Goal: Transaction & Acquisition: Purchase product/service

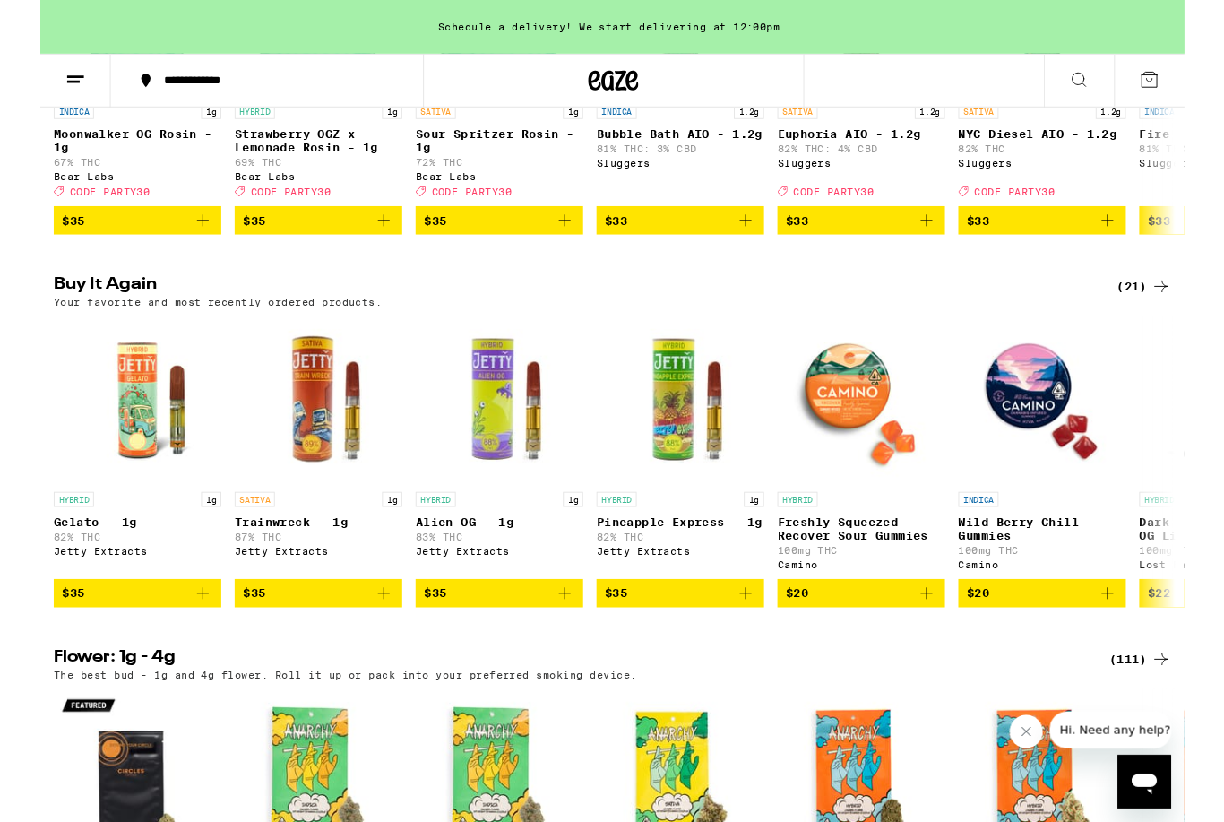
scroll to position [1775, 0]
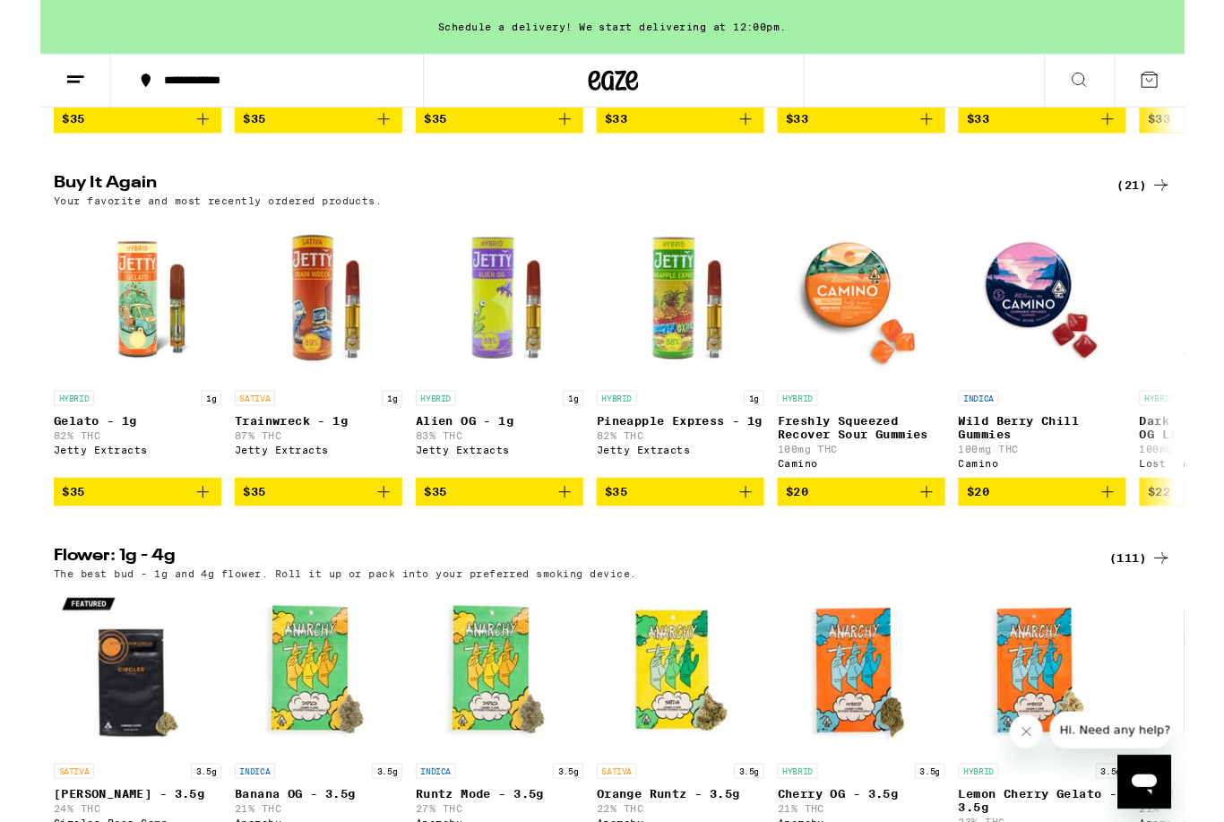
click at [852, 537] on span "$20" at bounding box center [878, 526] width 161 height 22
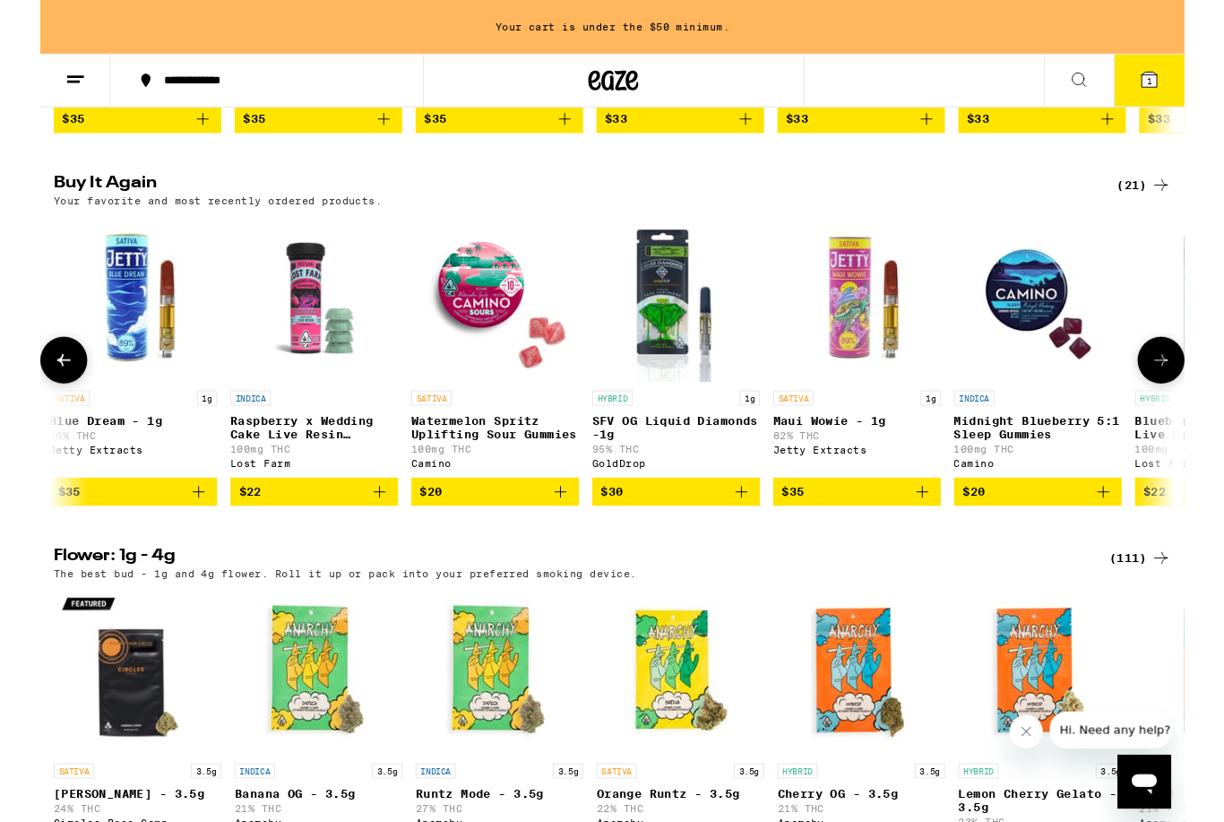
scroll to position [1, 2132]
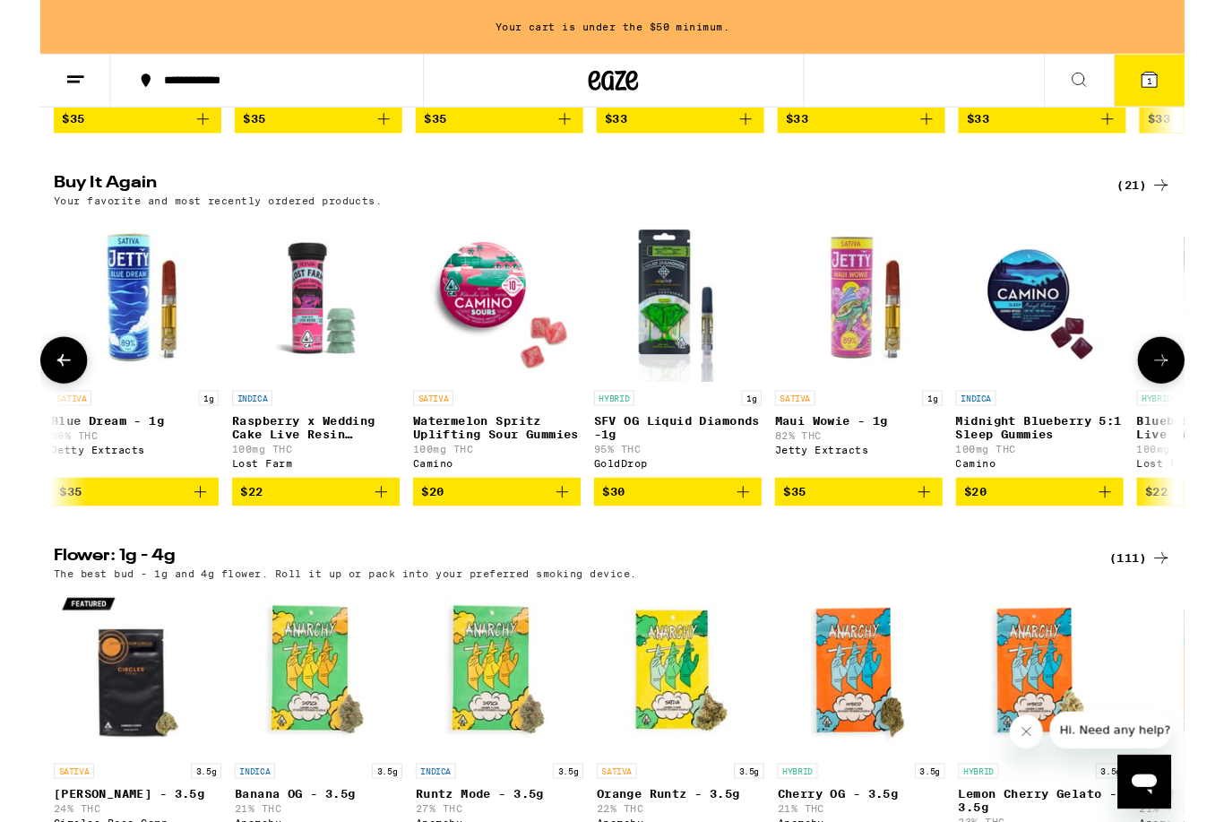
click at [859, 537] on span "$35" at bounding box center [875, 526] width 161 height 22
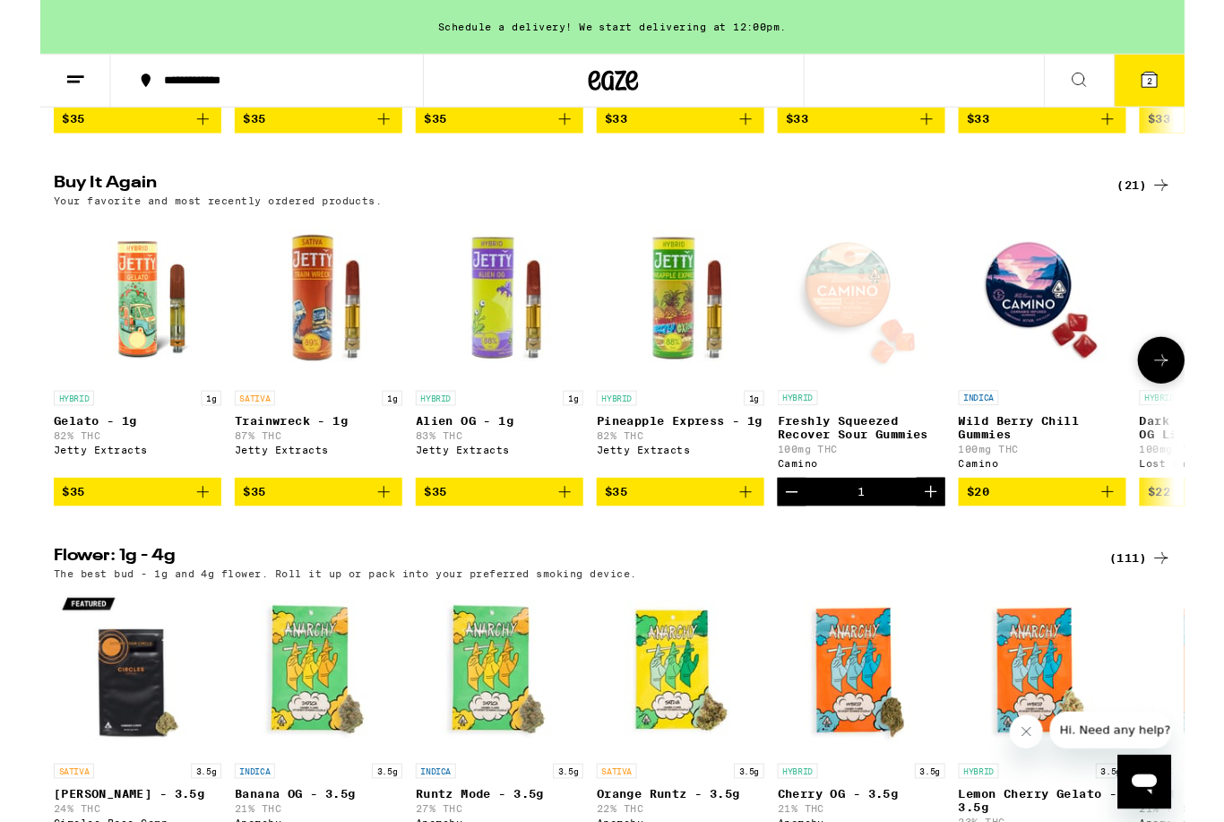
scroll to position [1, 0]
click at [664, 541] on button "$35" at bounding box center [684, 526] width 179 height 30
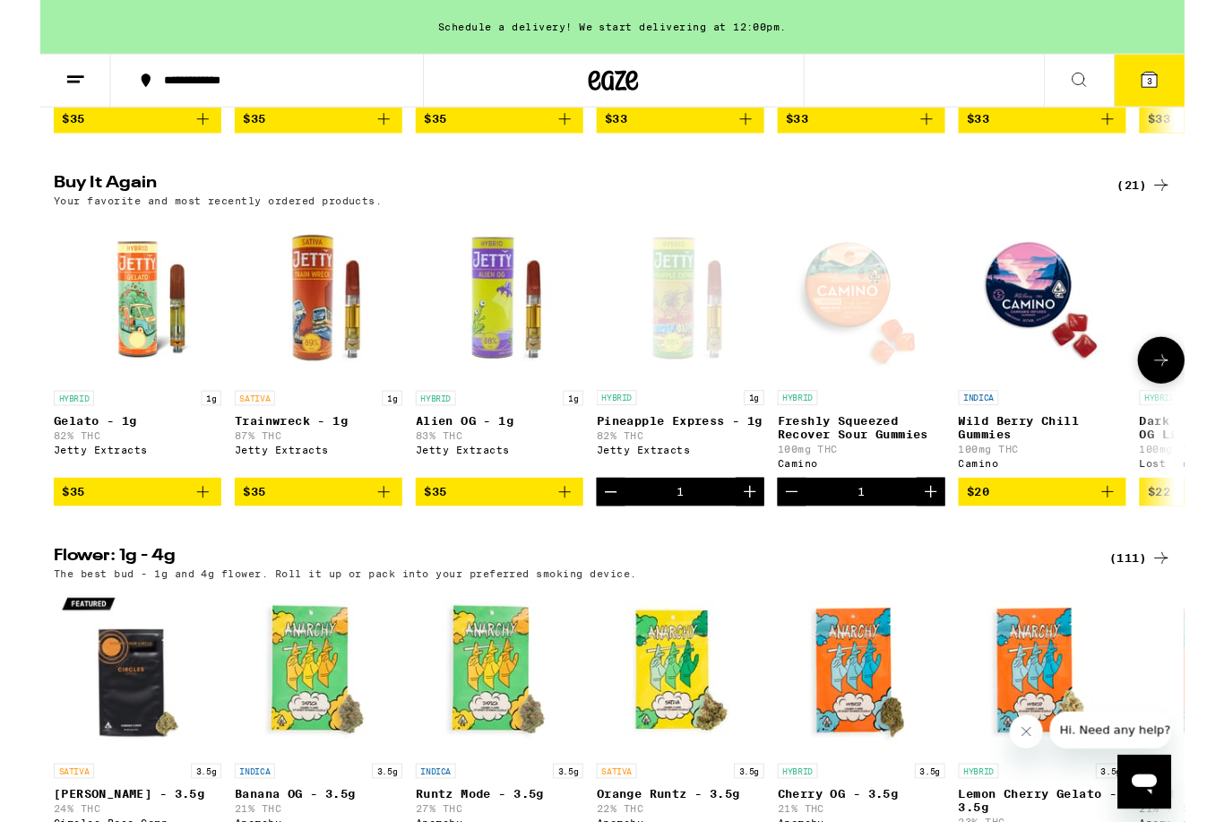
click at [1178, 82] on icon at bounding box center [1187, 85] width 22 height 22
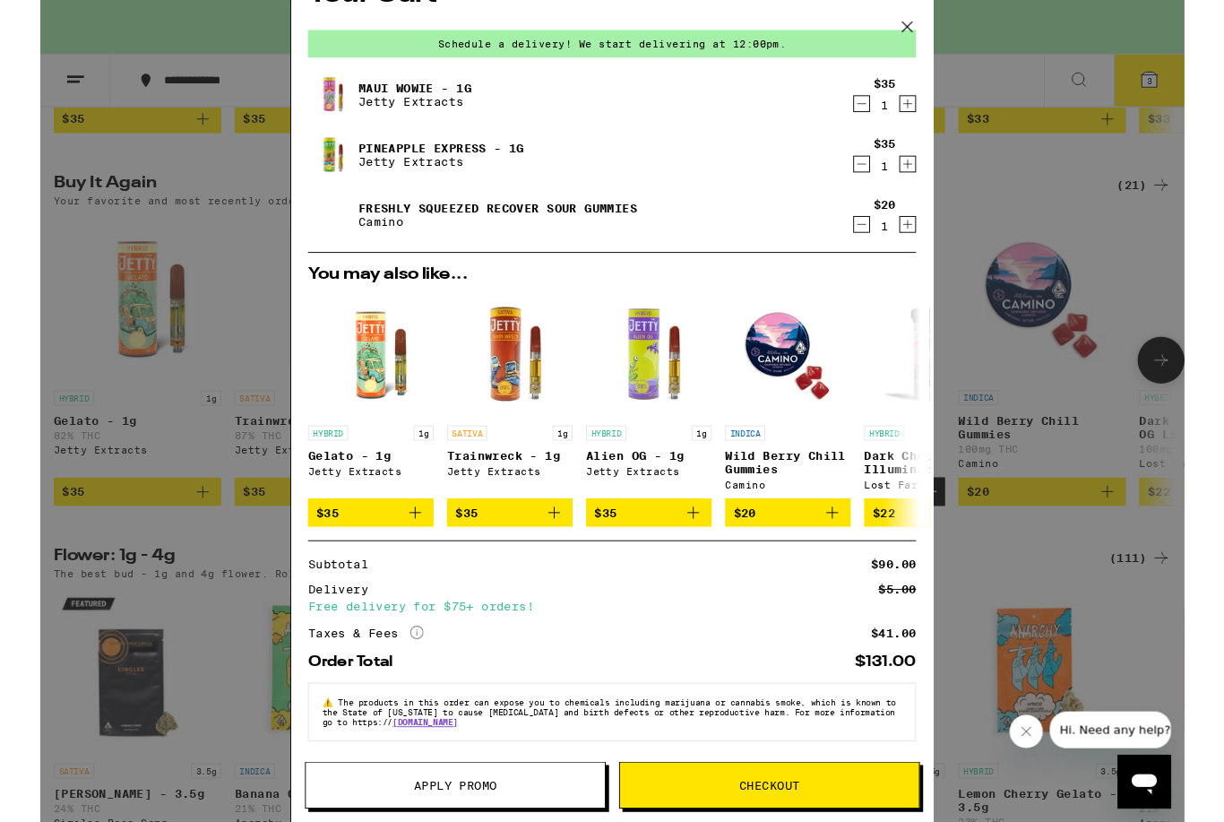
scroll to position [64, 0]
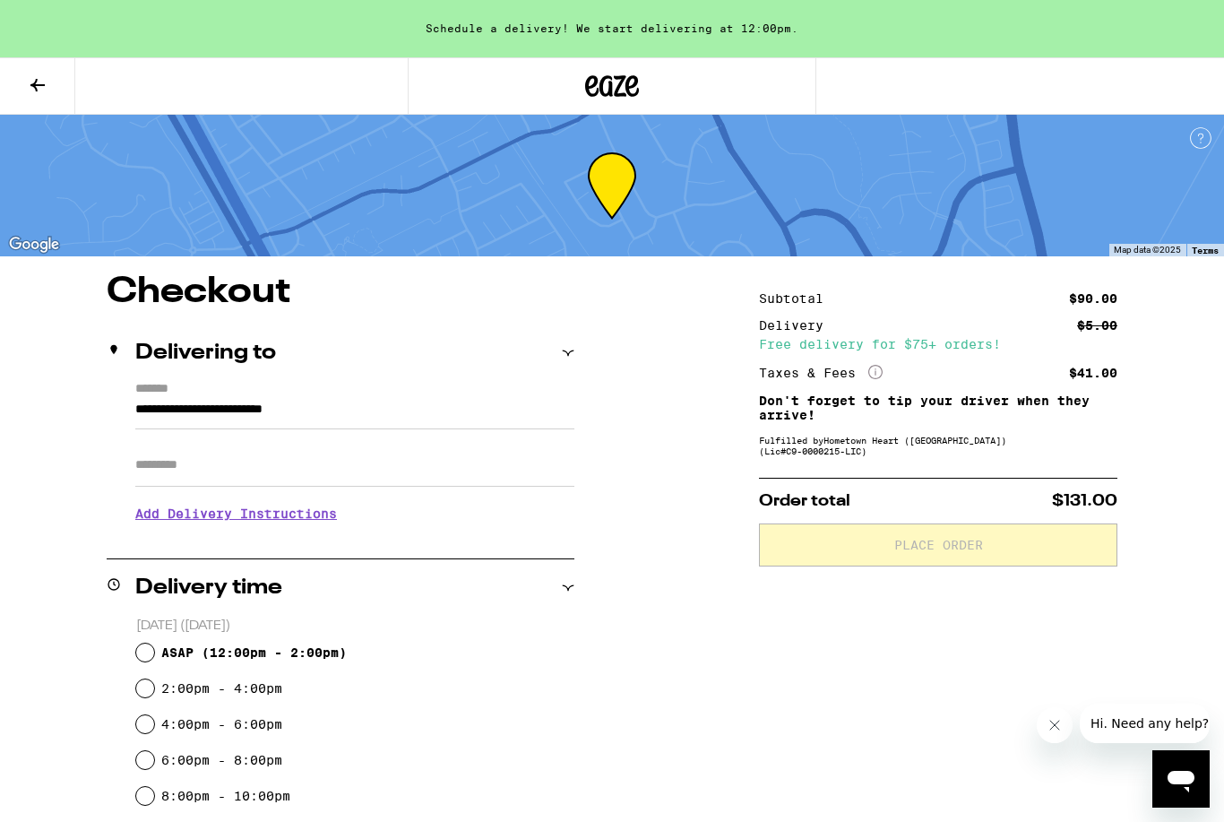
click at [148, 654] on input "ASAP ( 12:00pm - 2:00pm )" at bounding box center [145, 652] width 18 height 18
radio input "true"
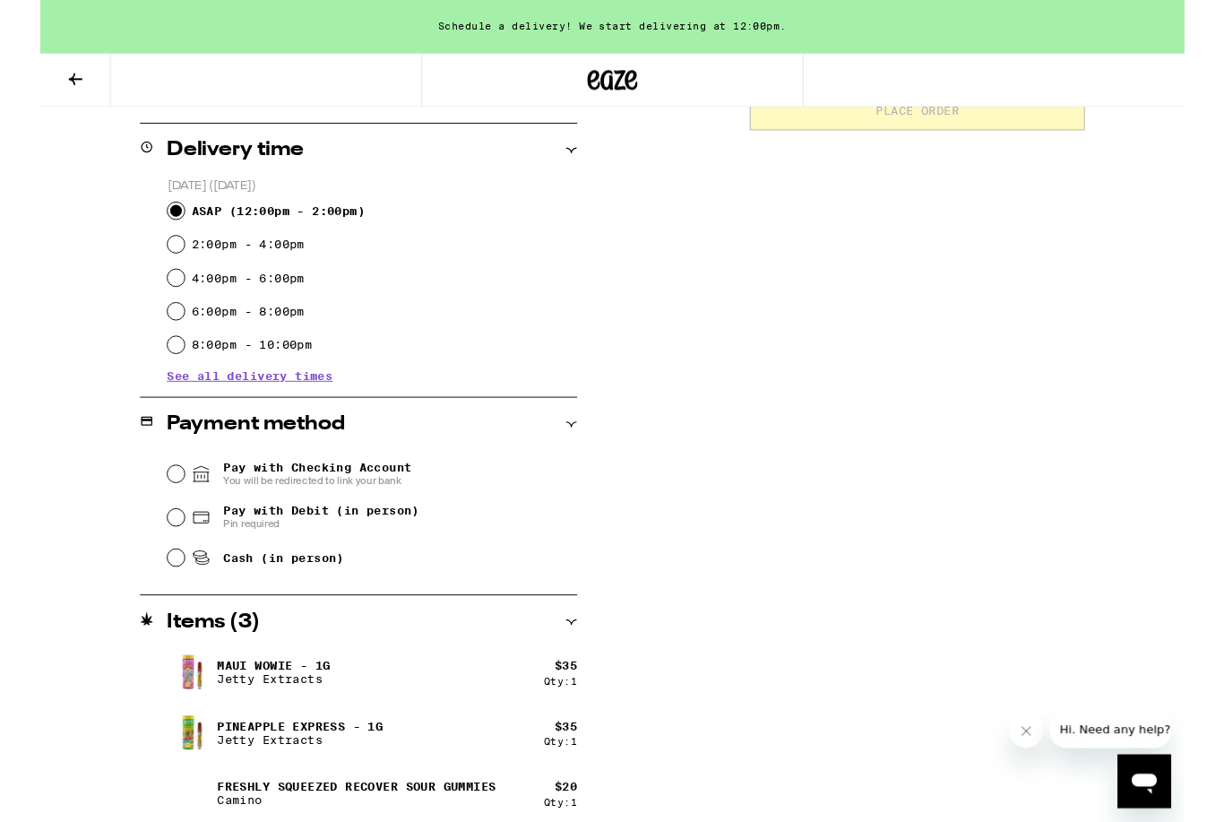
scroll to position [436, 0]
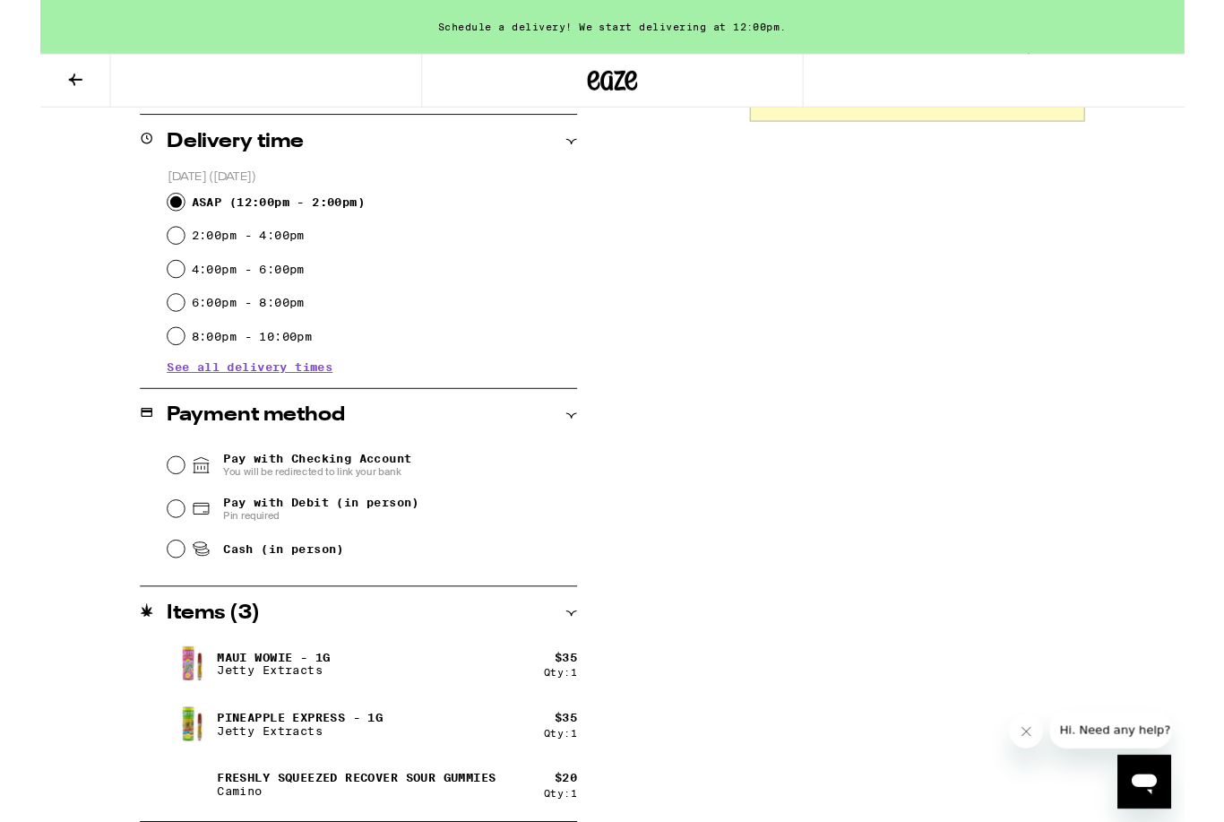
click at [145, 596] on input "Cash (in person)" at bounding box center [145, 587] width 18 height 18
radio input "true"
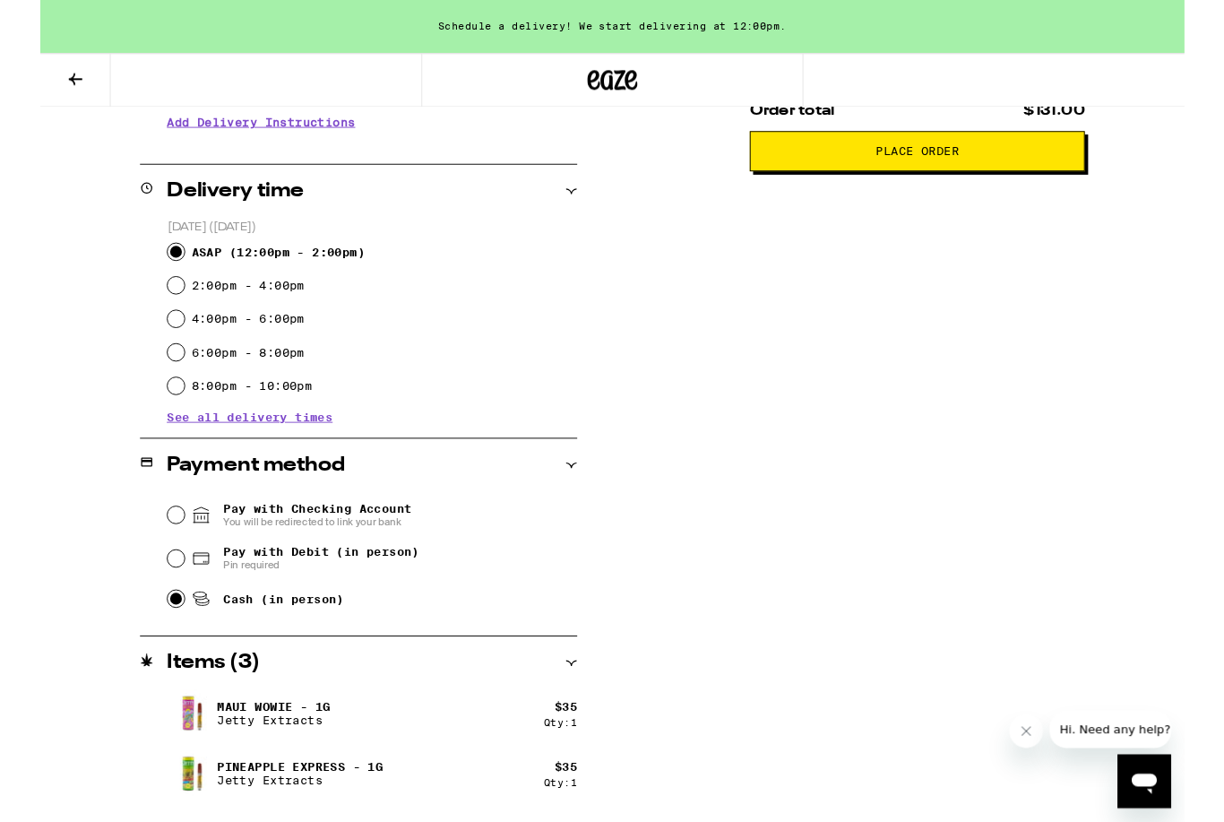
scroll to position [384, 0]
click at [147, 600] on input "Pay with Debit (in person) Pin required" at bounding box center [145, 597] width 18 height 18
radio input "true"
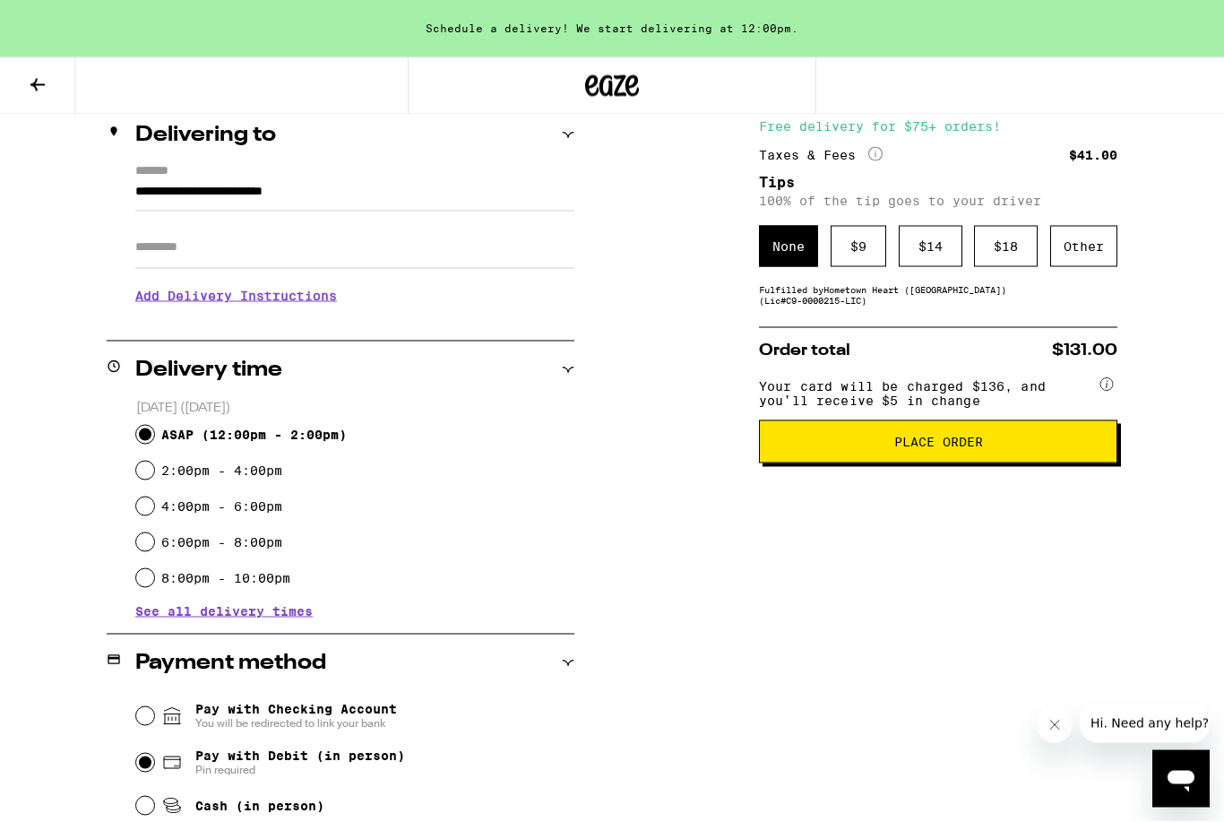
scroll to position [216, 0]
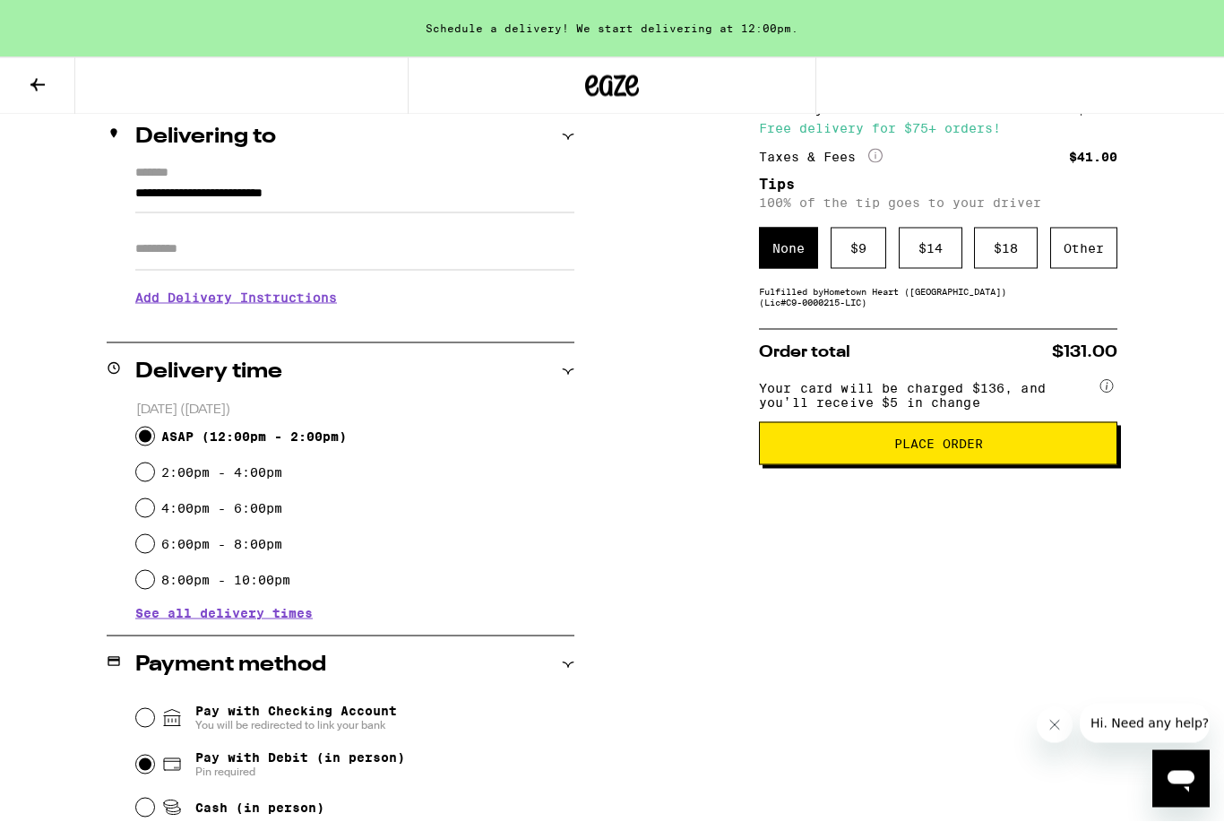
click at [920, 255] on div "$ 14" at bounding box center [931, 248] width 64 height 41
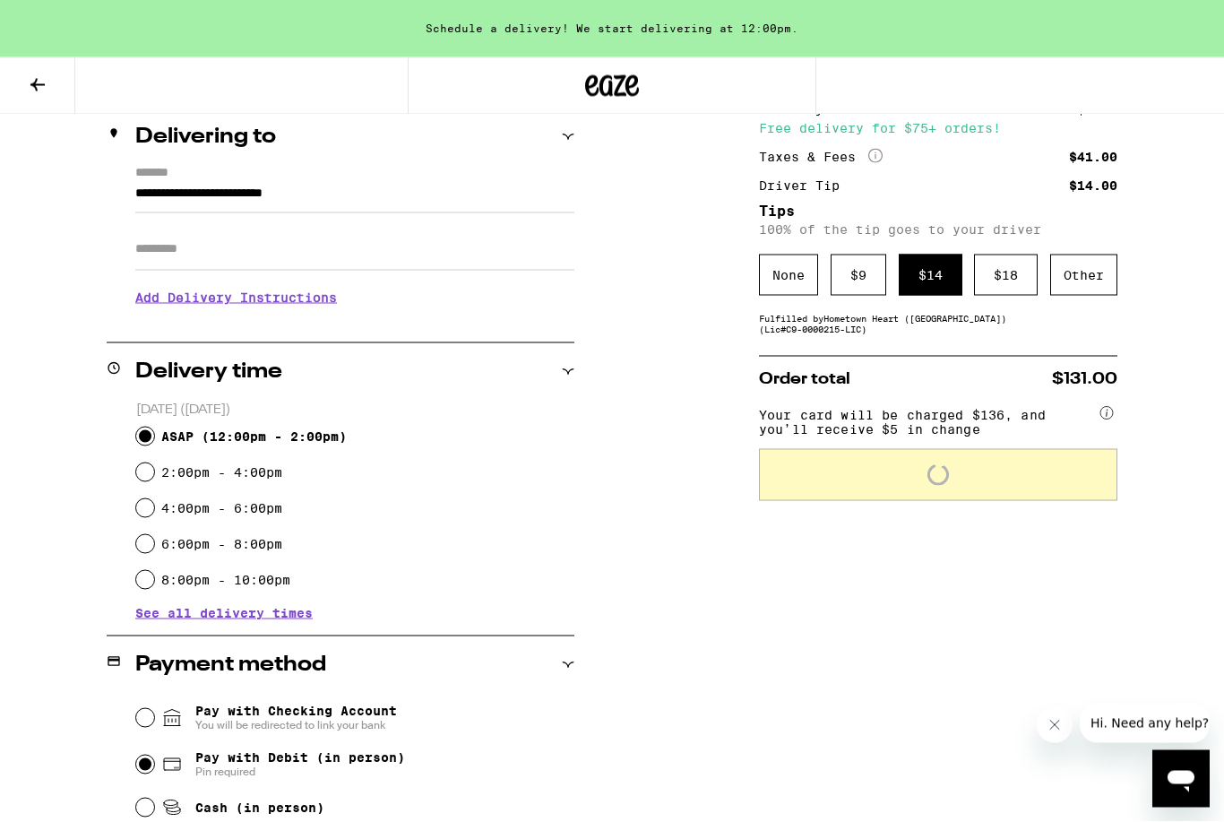
scroll to position [217, 0]
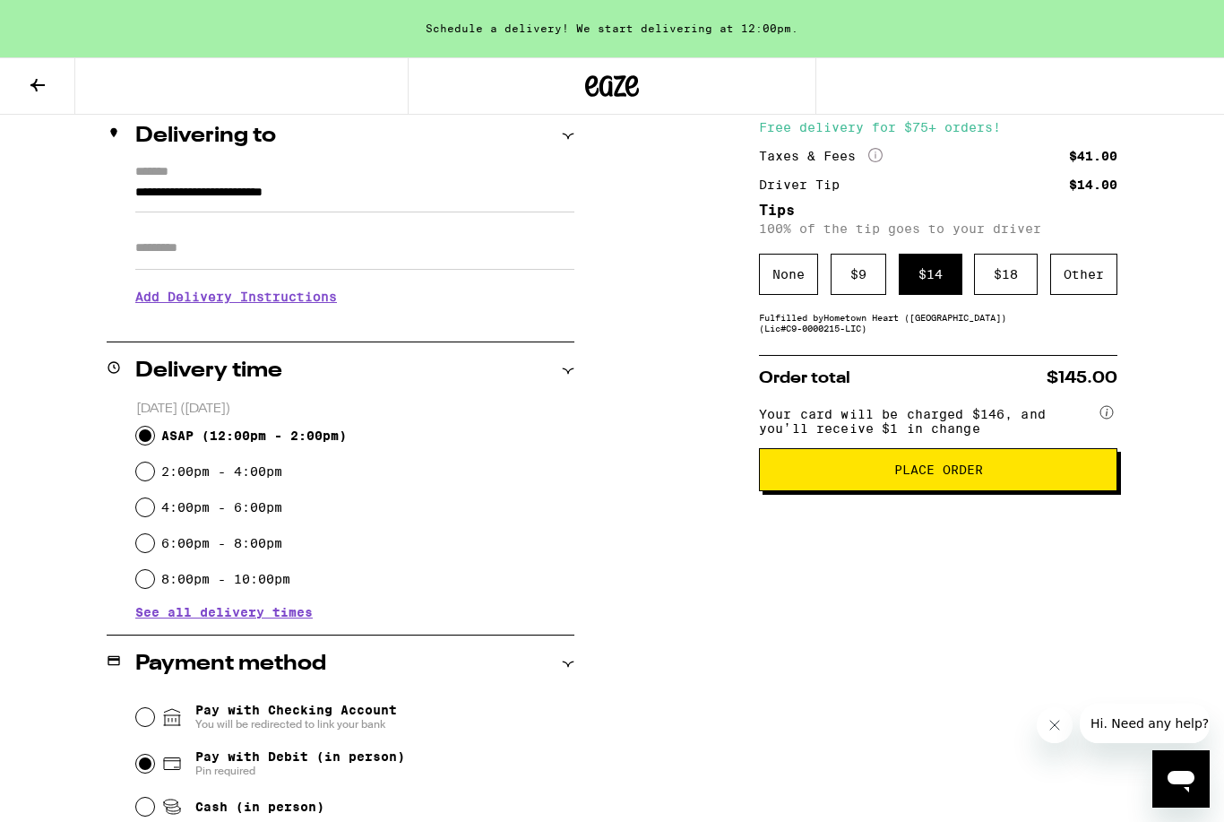
click at [1073, 476] on span "Place Order" at bounding box center [938, 469] width 328 height 13
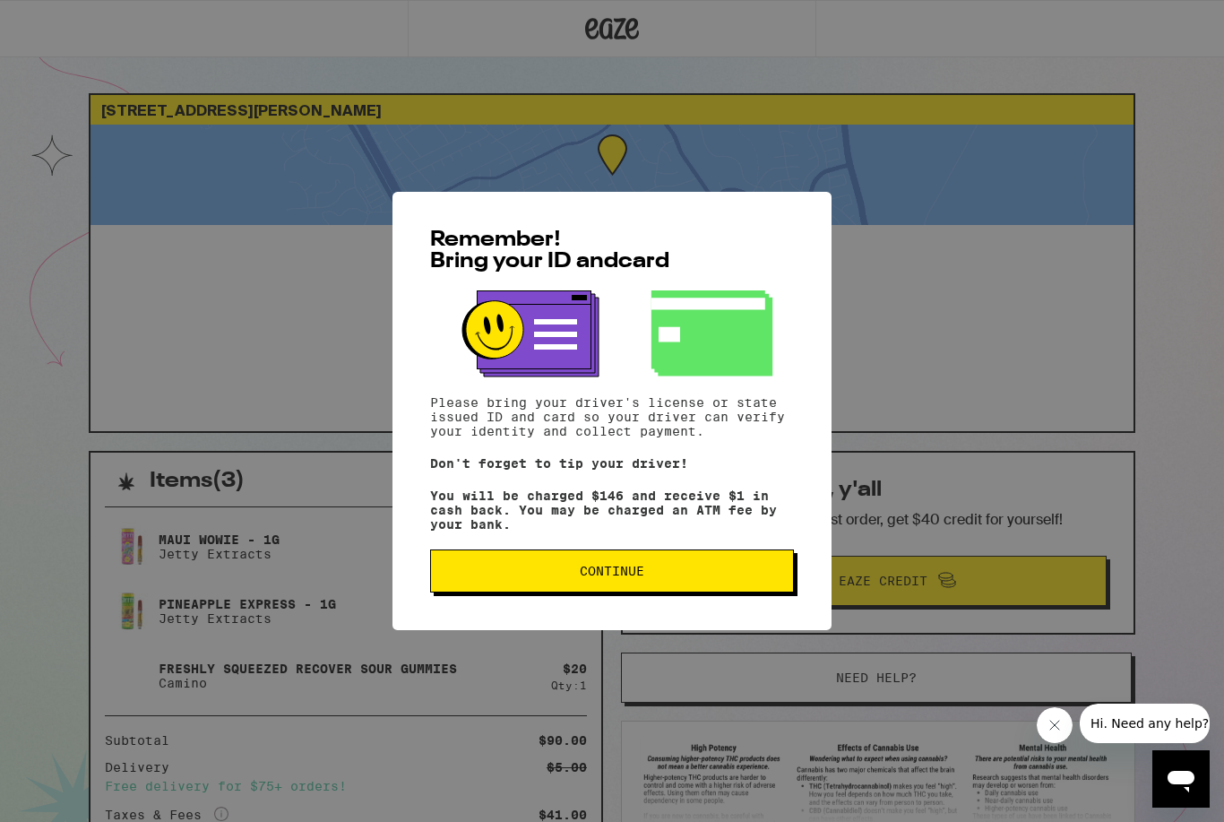
click at [572, 577] on span "Continue" at bounding box center [611, 571] width 333 height 13
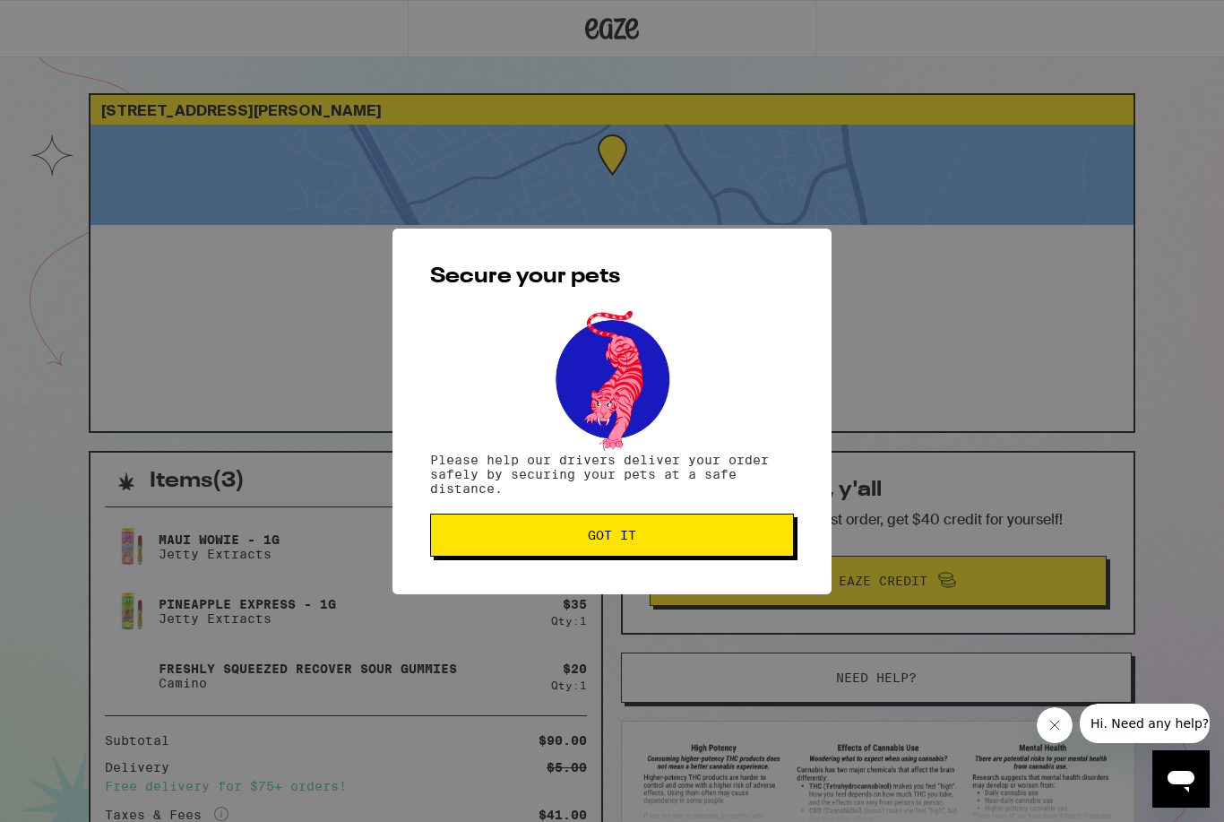
click at [547, 557] on button "Got it" at bounding box center [612, 535] width 364 height 43
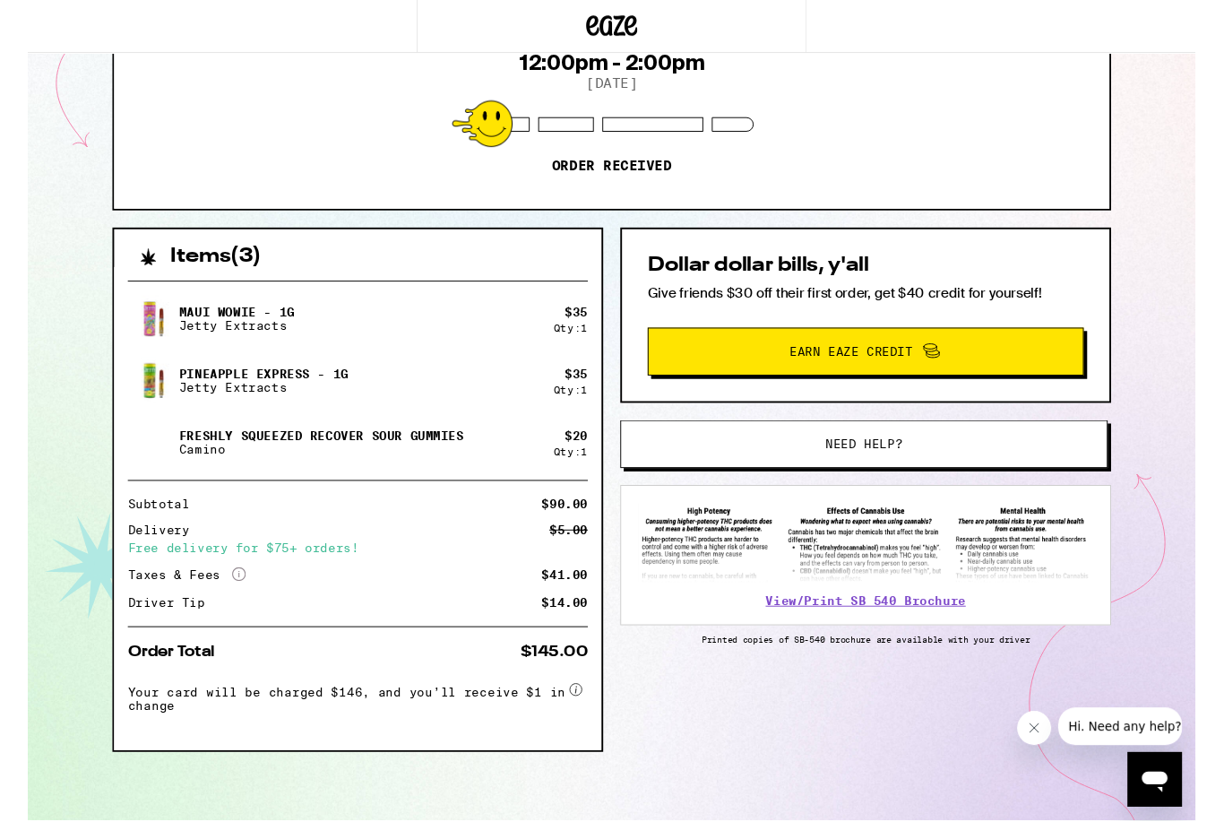
scroll to position [202, 0]
